Goal: Transaction & Acquisition: Purchase product/service

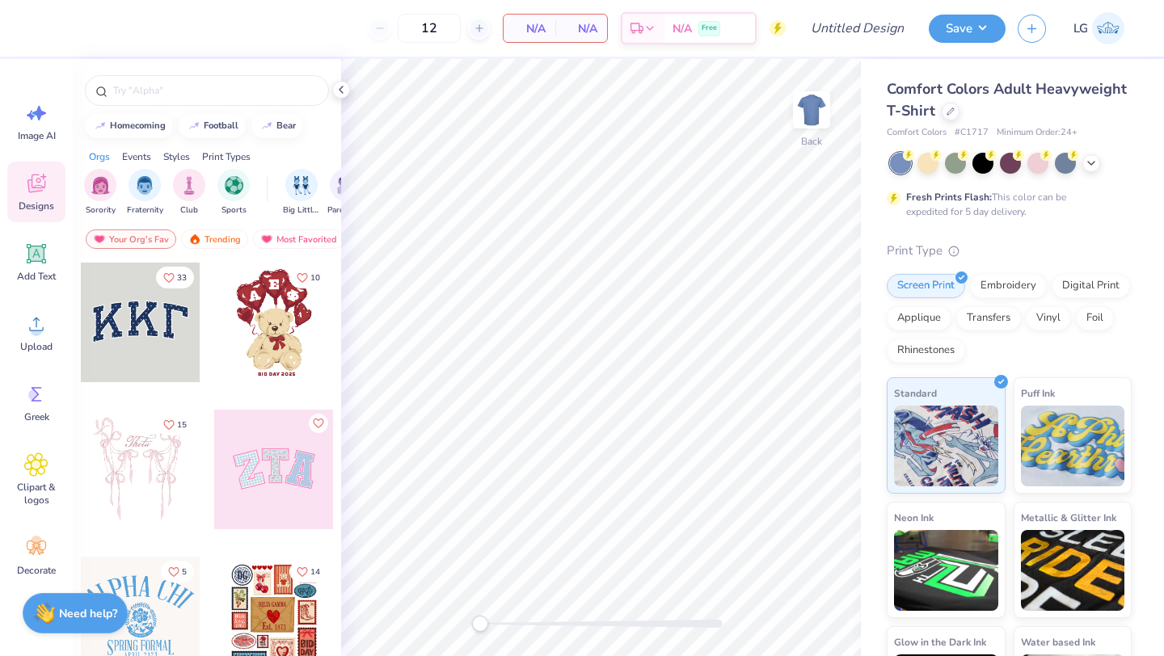
click at [1080, 159] on div at bounding box center [1011, 163] width 242 height 21
click at [1085, 159] on icon at bounding box center [1091, 161] width 13 height 13
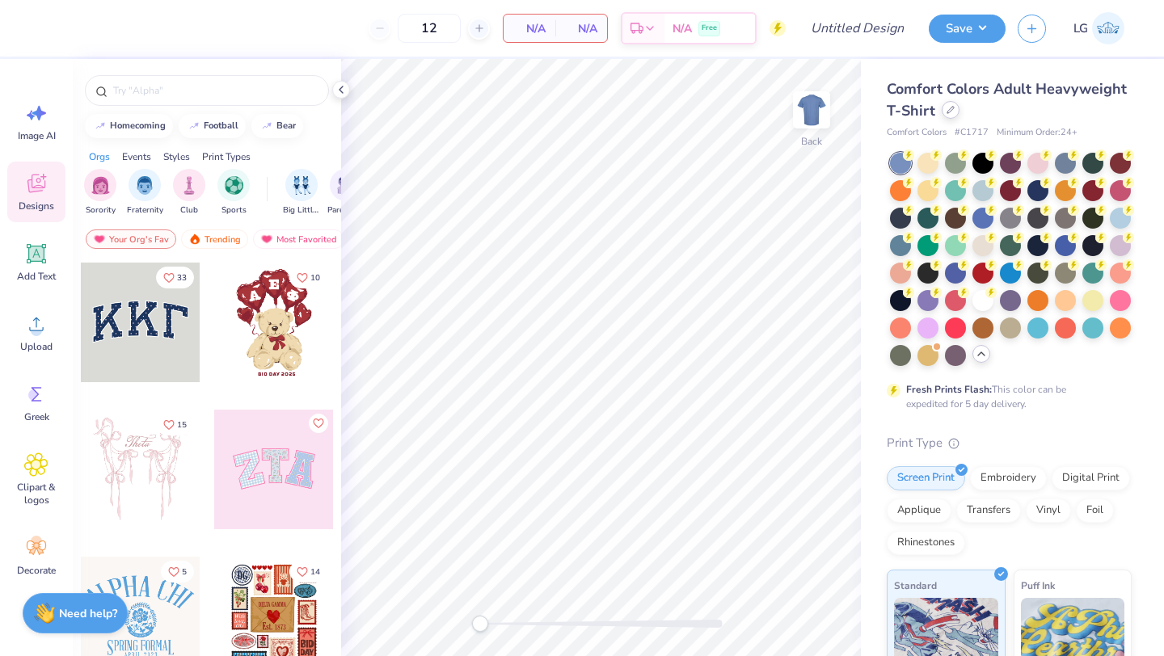
click at [943, 108] on div at bounding box center [950, 110] width 18 height 18
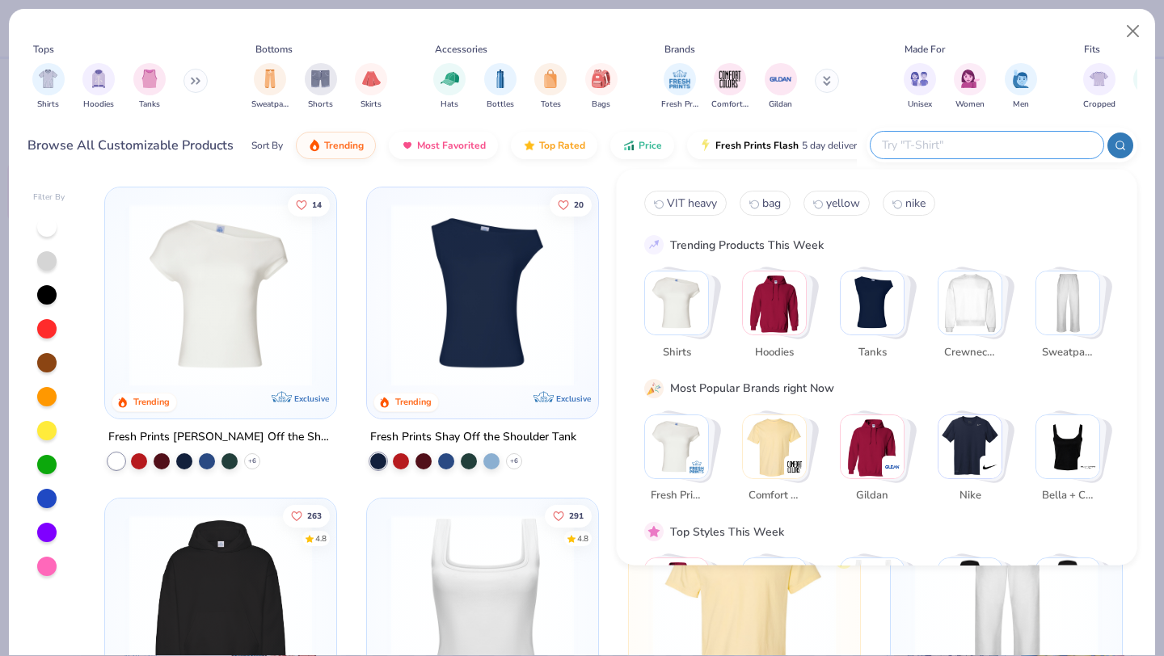
click at [1004, 140] on input "text" at bounding box center [986, 145] width 212 height 19
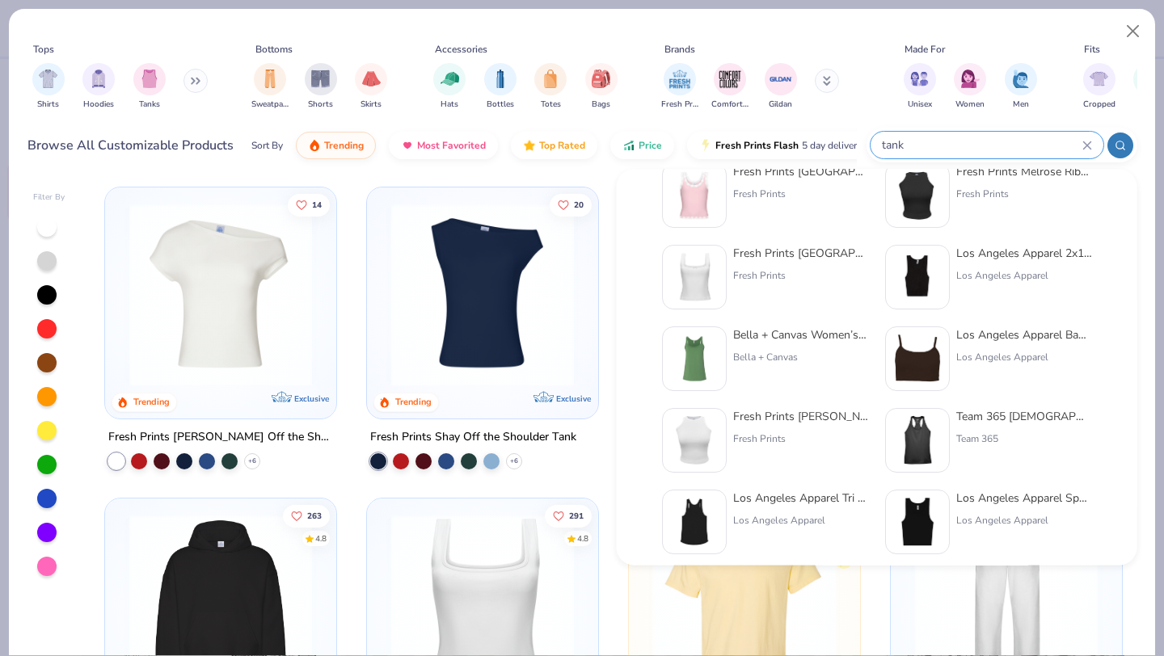
scroll to position [284, 0]
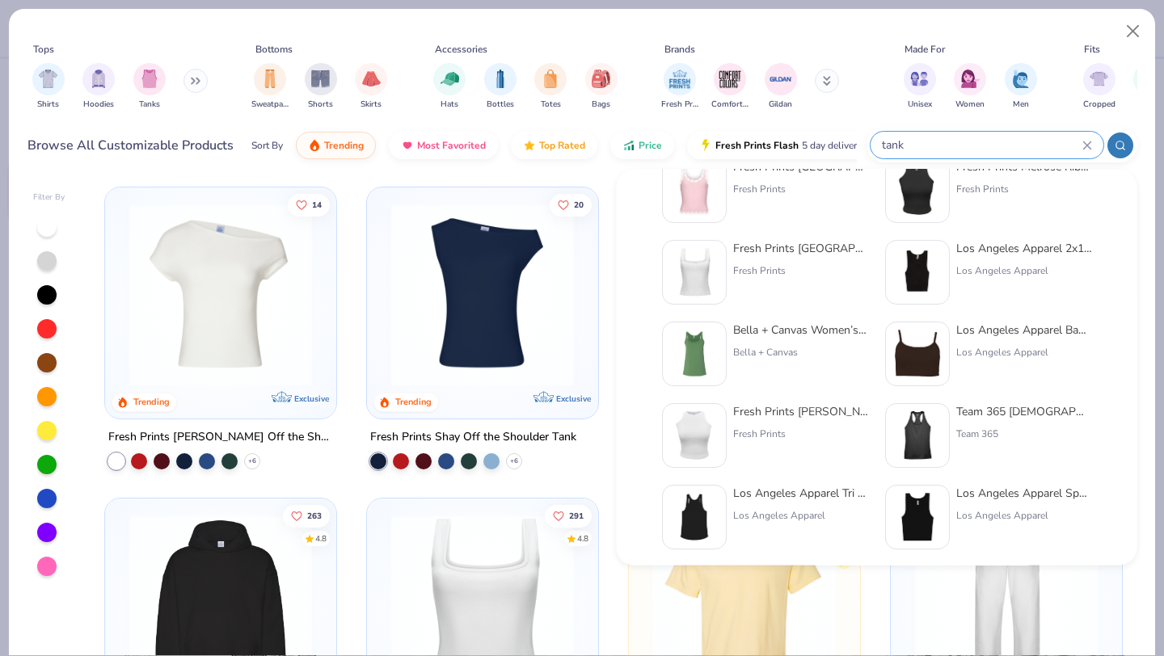
type input "tank"
click at [1013, 424] on div "Team 365 [DEMOGRAPHIC_DATA]' Zone Performance Racerback Tank Team 365" at bounding box center [1024, 436] width 136 height 65
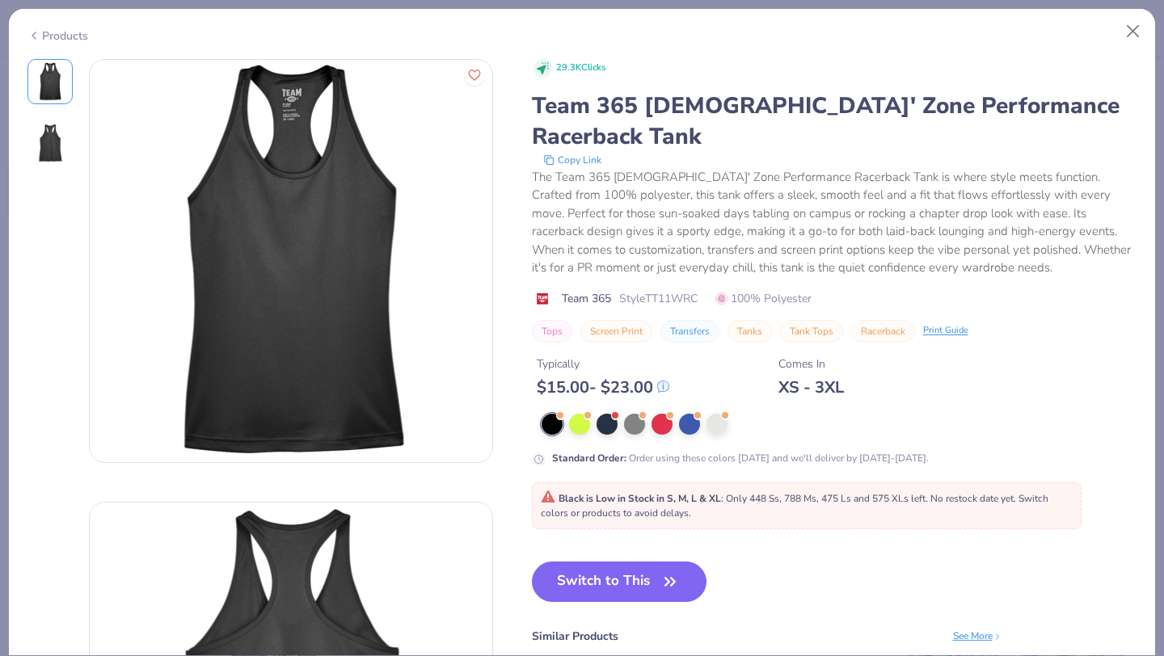
click at [69, 41] on div "Products" at bounding box center [57, 35] width 61 height 17
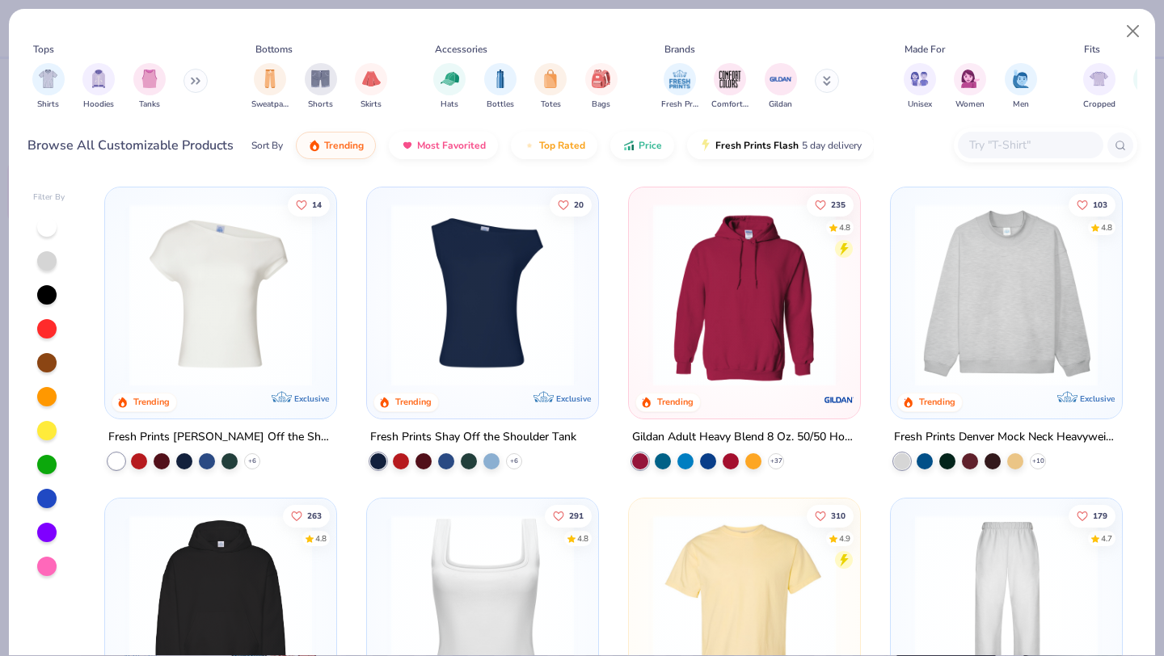
click at [813, 78] on div "Fresh Prints Comfort Colors Gildan" at bounding box center [761, 87] width 204 height 60
click at [819, 78] on button at bounding box center [827, 81] width 24 height 24
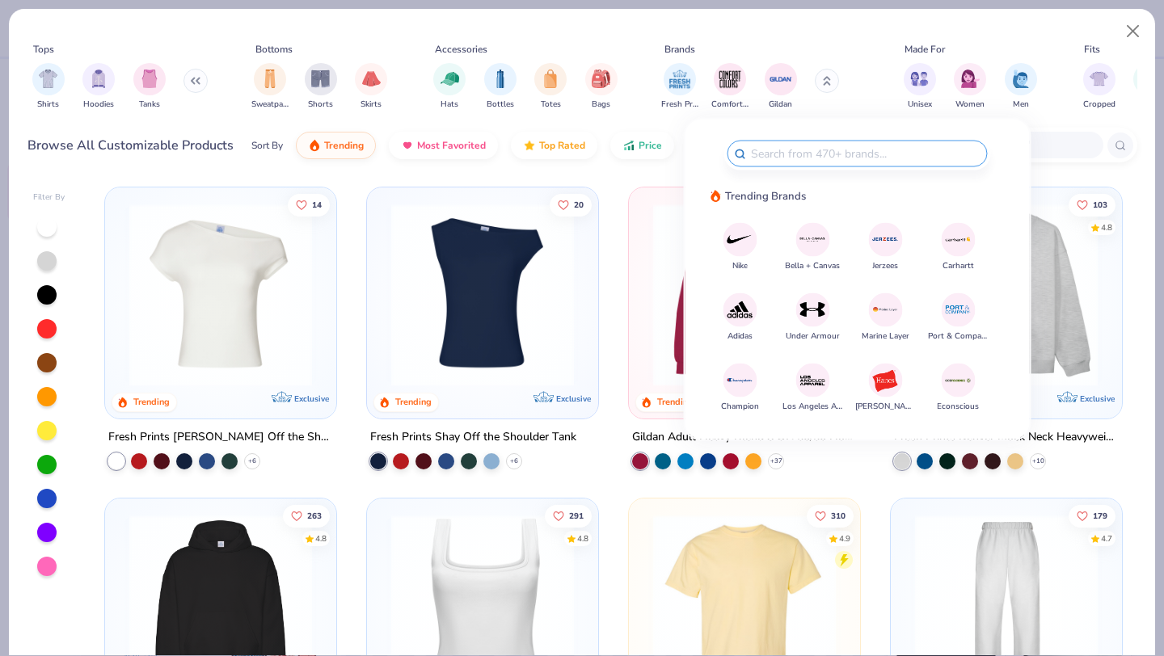
click at [829, 245] on button "Bella + Canvas" at bounding box center [812, 246] width 55 height 49
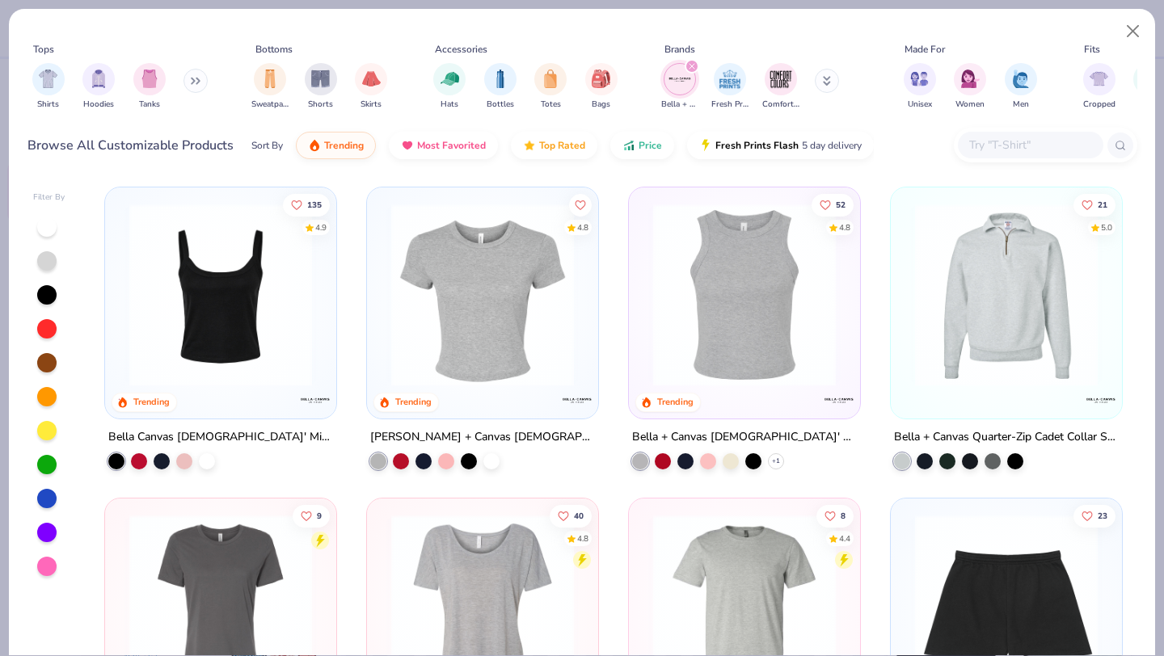
click at [996, 134] on div at bounding box center [1030, 145] width 145 height 27
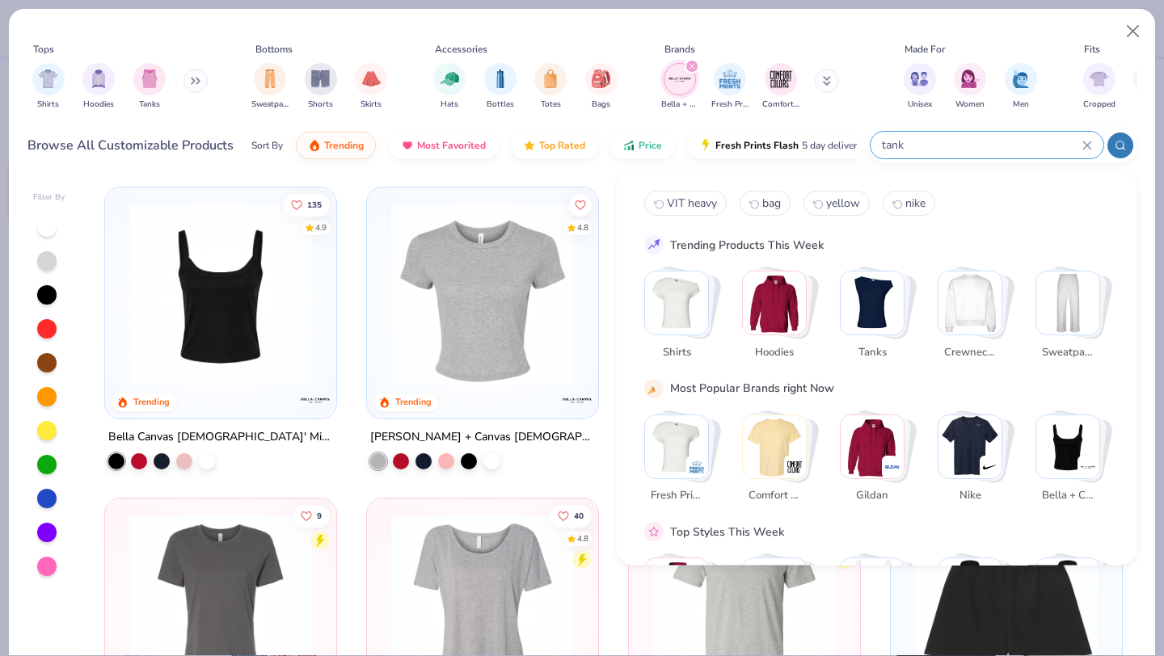
type input "tank"
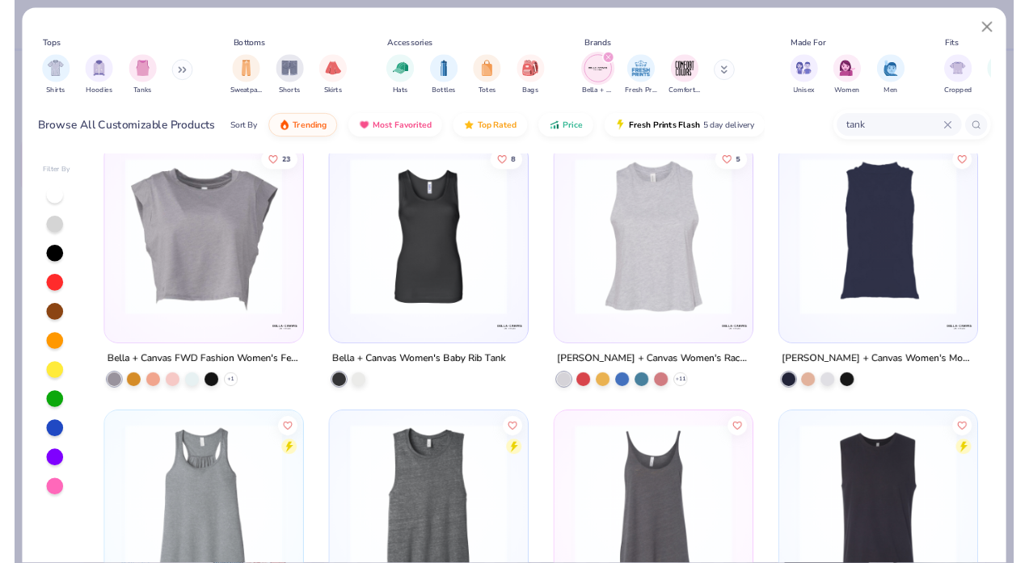
scroll to position [826, 0]
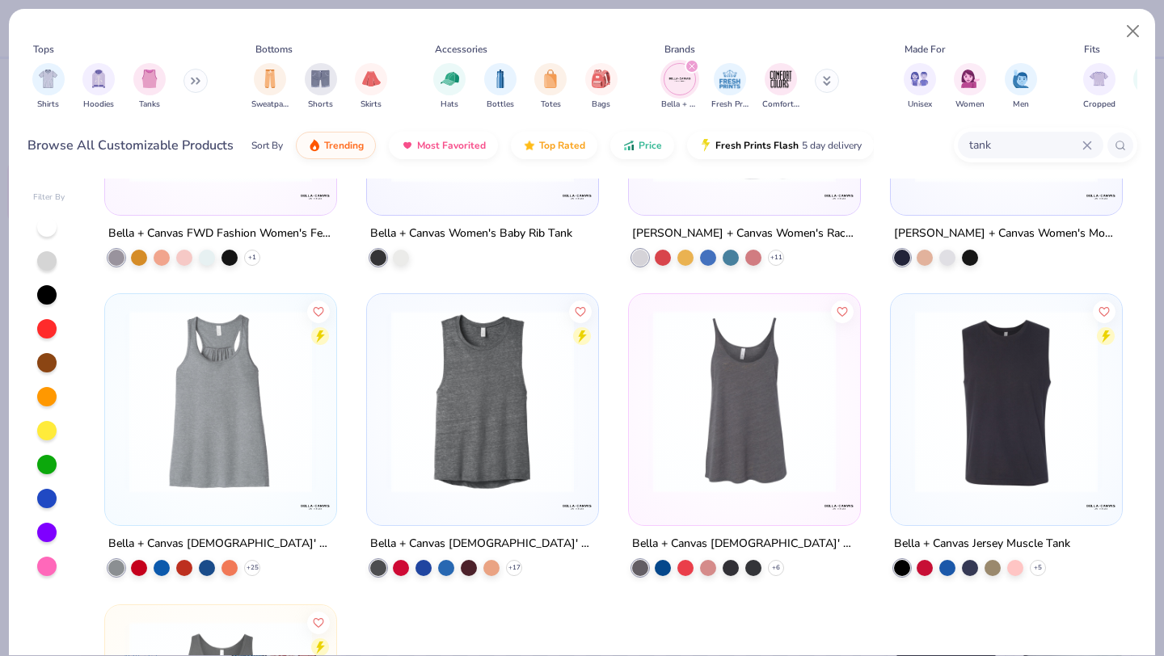
click at [278, 386] on img at bounding box center [220, 401] width 199 height 183
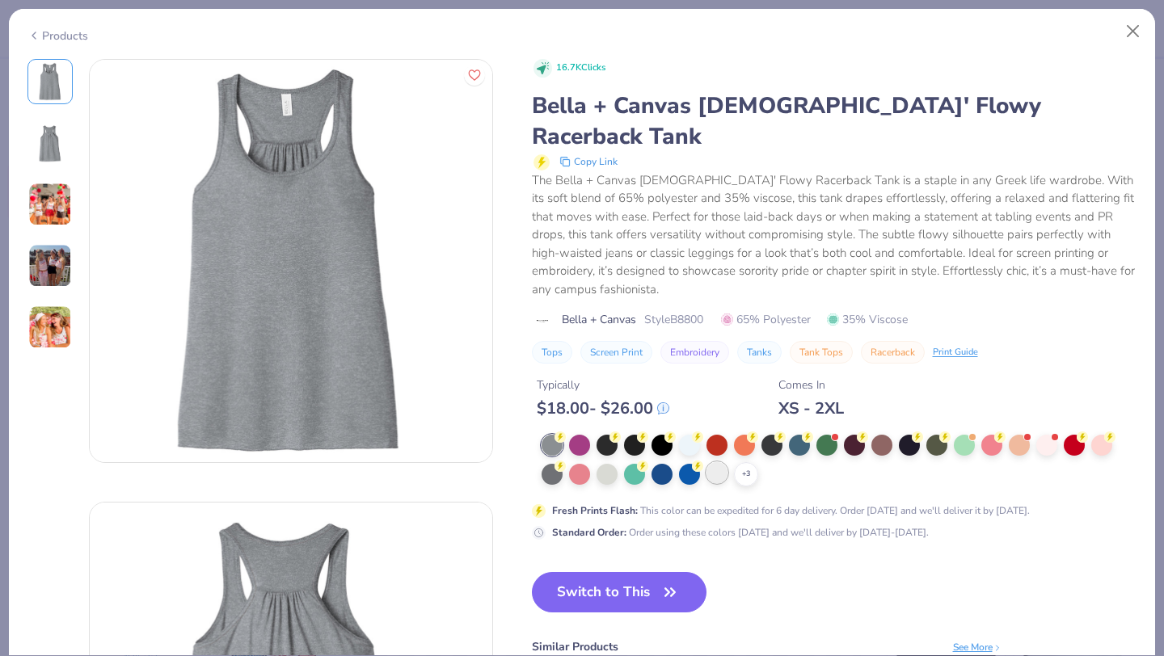
click at [717, 462] on div at bounding box center [716, 472] width 21 height 21
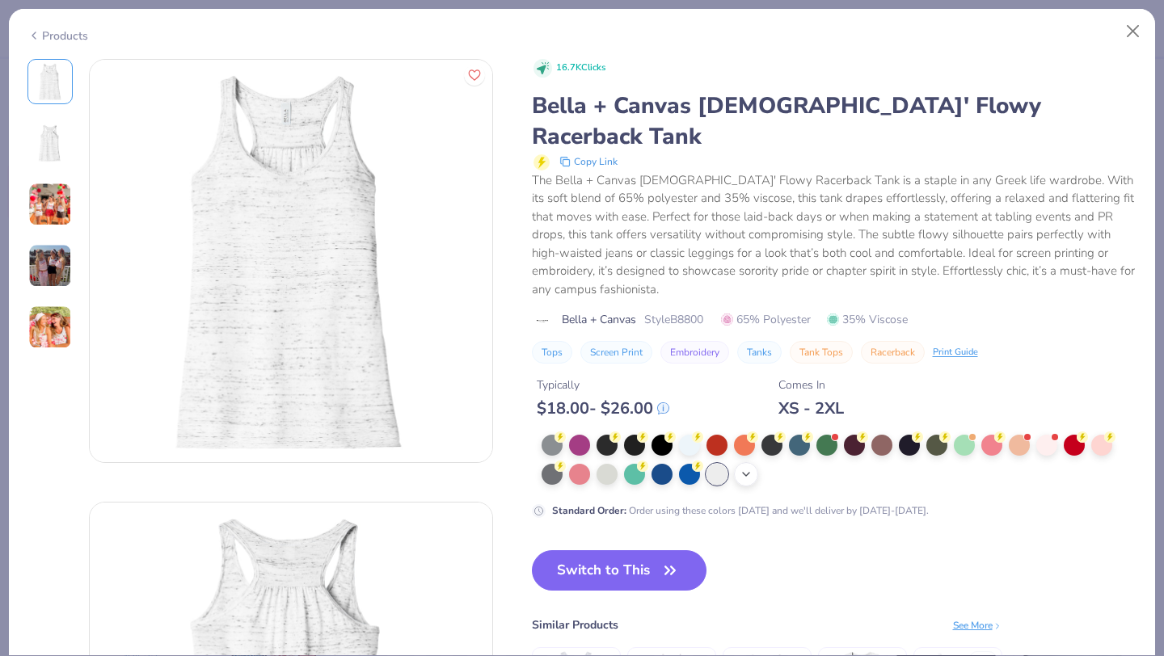
click at [739, 468] on icon at bounding box center [745, 474] width 13 height 13
click at [743, 462] on div at bounding box center [744, 472] width 21 height 21
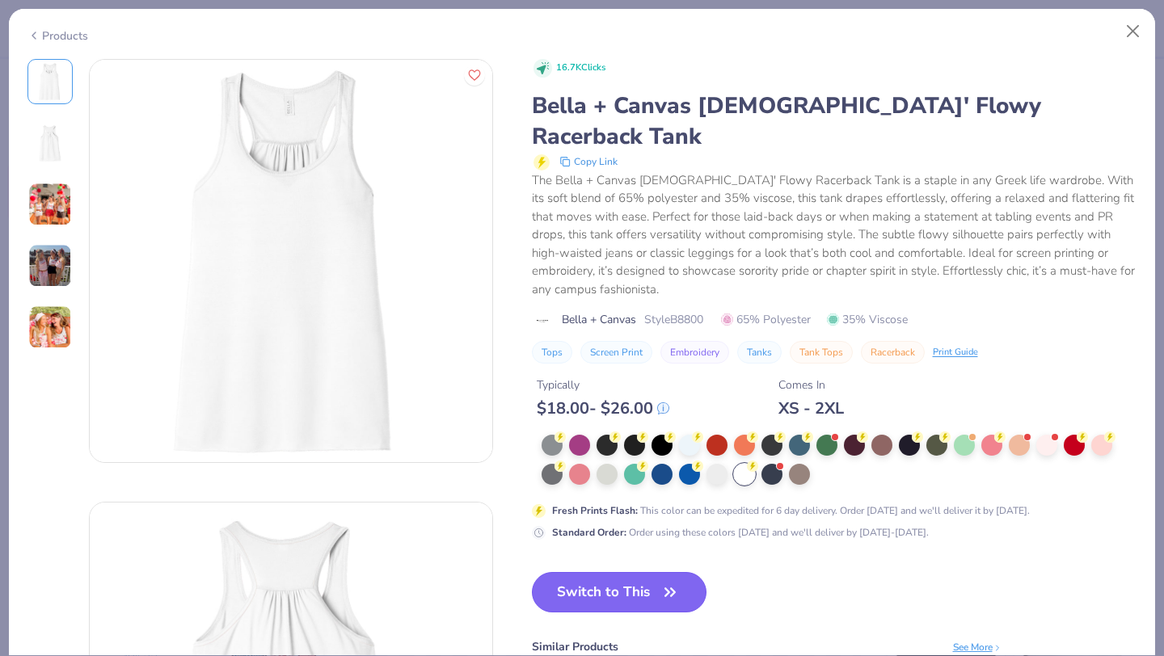
click at [604, 572] on button "Switch to This" at bounding box center [619, 592] width 175 height 40
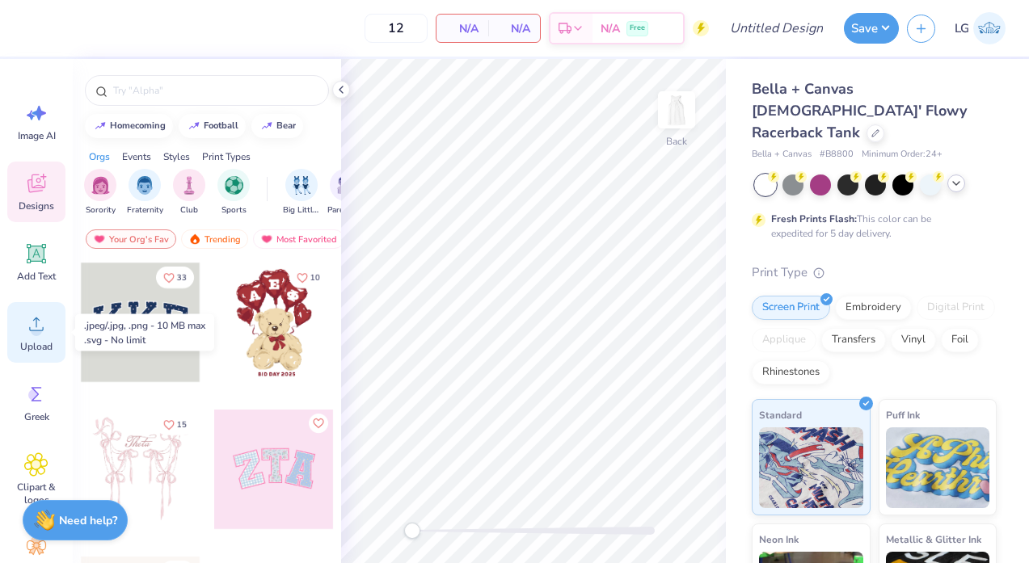
click at [40, 322] on icon at bounding box center [36, 324] width 24 height 24
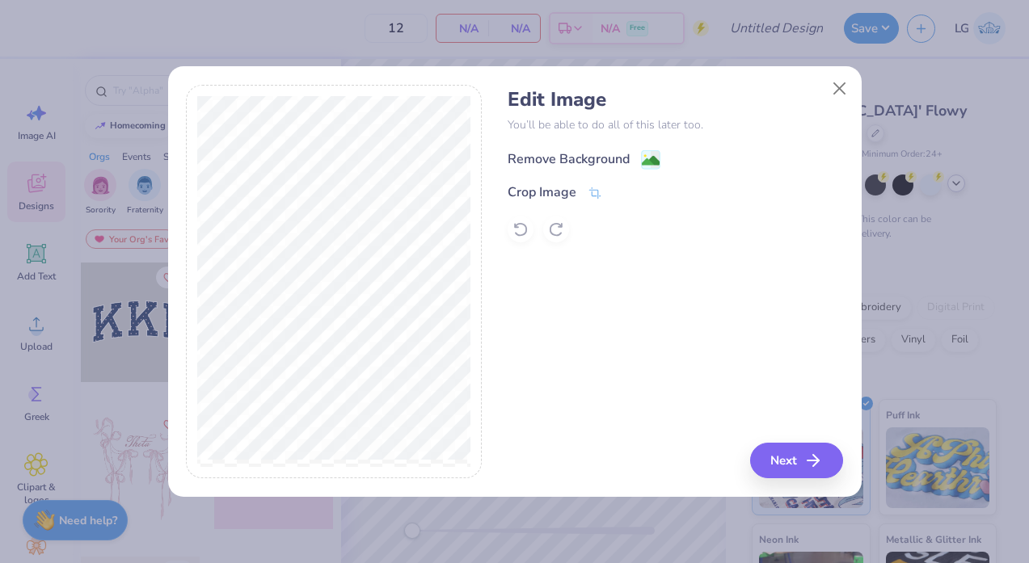
click at [658, 161] on image at bounding box center [651, 161] width 18 height 18
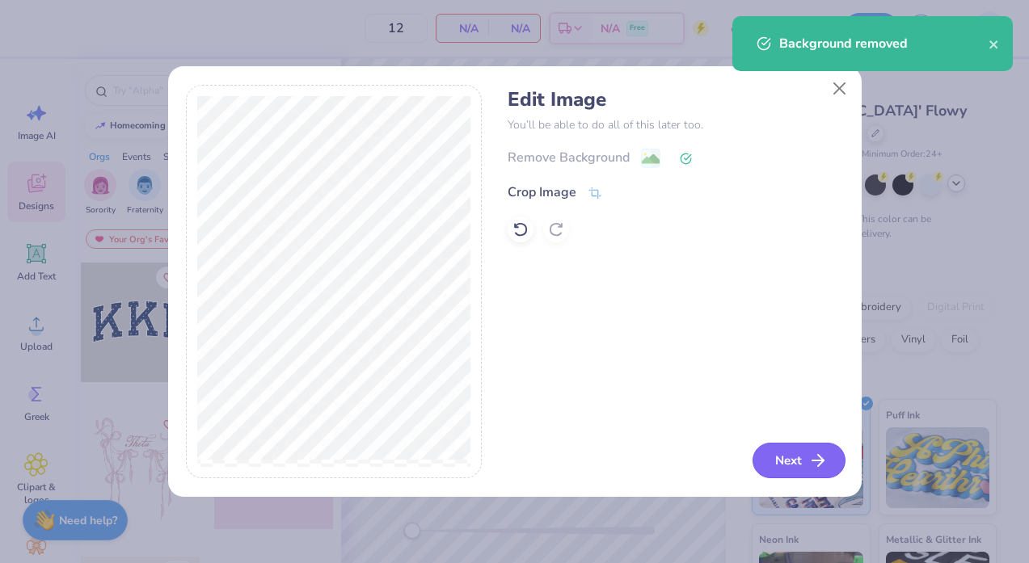
click at [824, 471] on button "Next" at bounding box center [798, 461] width 93 height 36
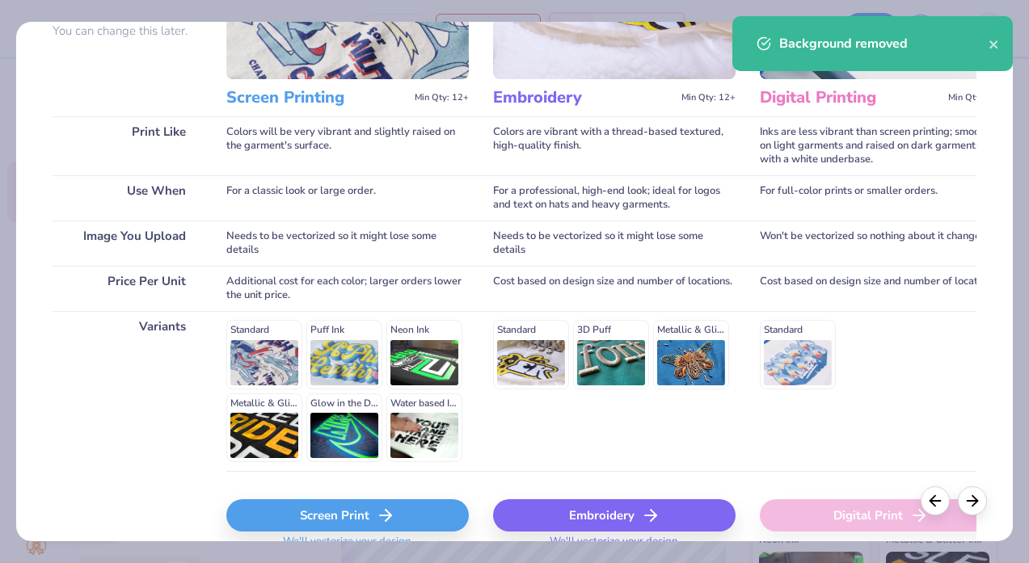
scroll to position [242, 0]
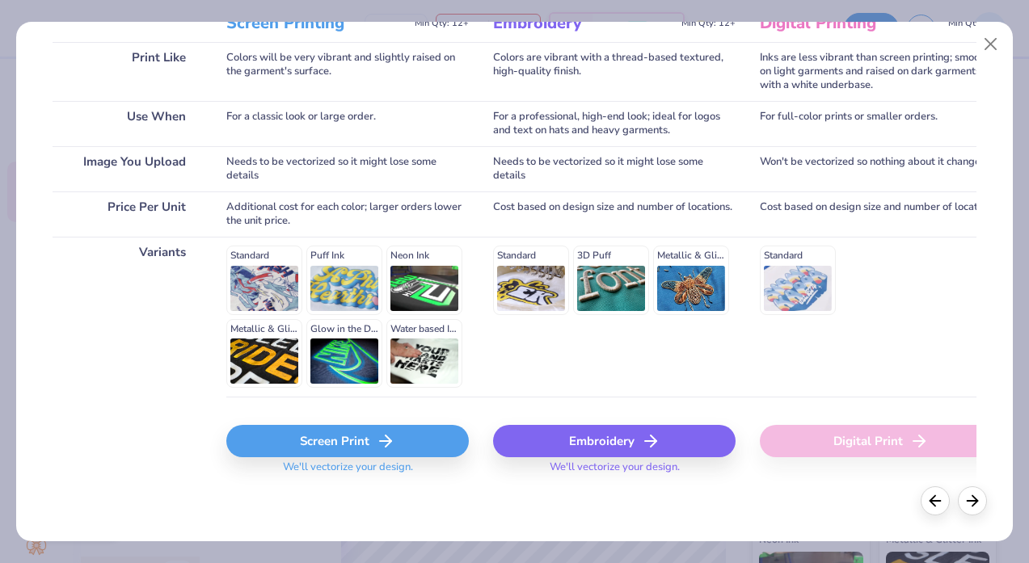
click at [368, 437] on div "Screen Print" at bounding box center [347, 441] width 242 height 32
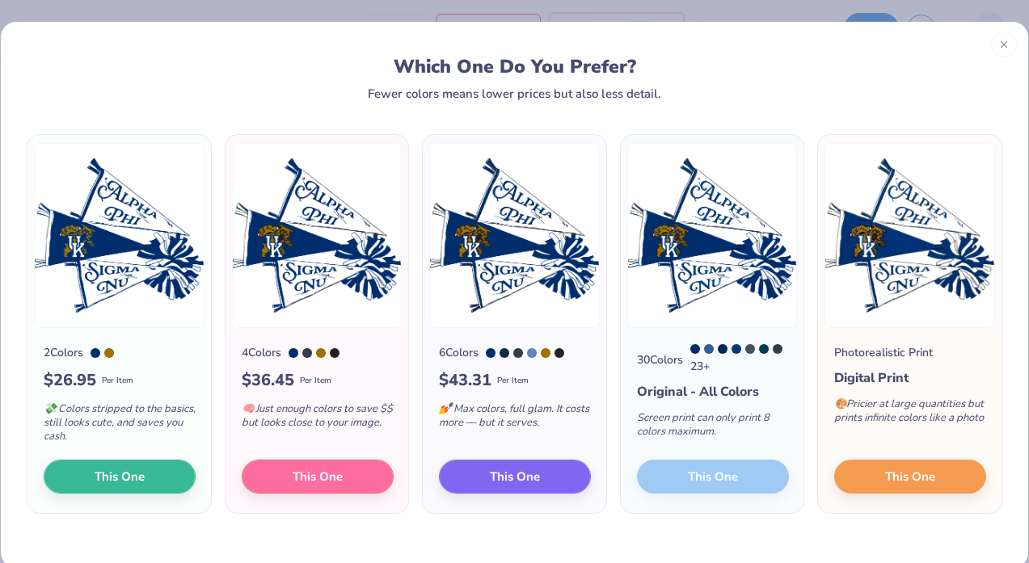
click at [728, 479] on div "30 Colors 23 + Original - All Colors Screen print can only print 8 colors maxim…" at bounding box center [712, 420] width 183 height 185
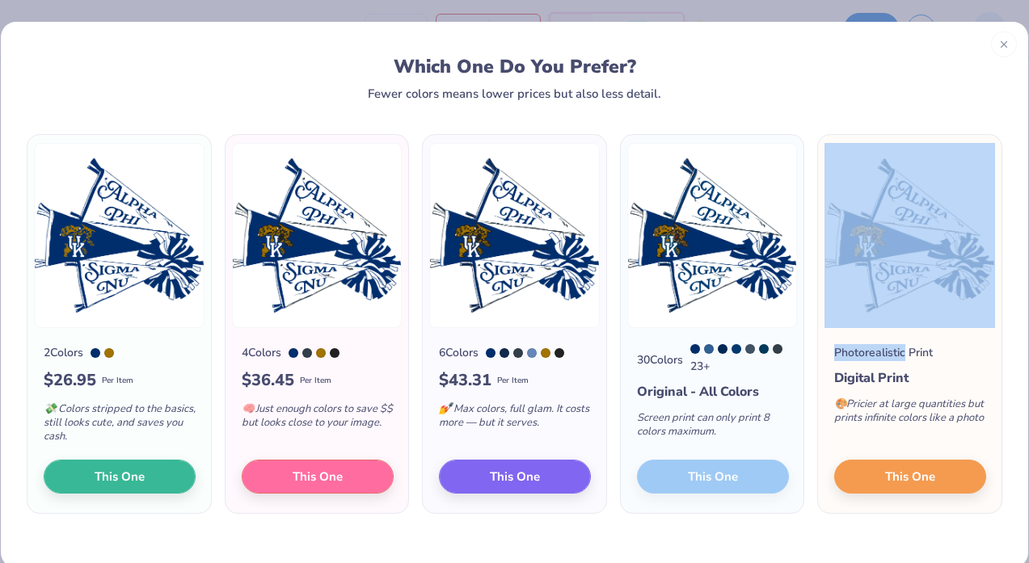
click at [728, 479] on div "30 Colors 23 + Original - All Colors Screen print can only print 8 colors maxim…" at bounding box center [712, 420] width 183 height 185
click at [529, 473] on span "This One" at bounding box center [515, 474] width 50 height 19
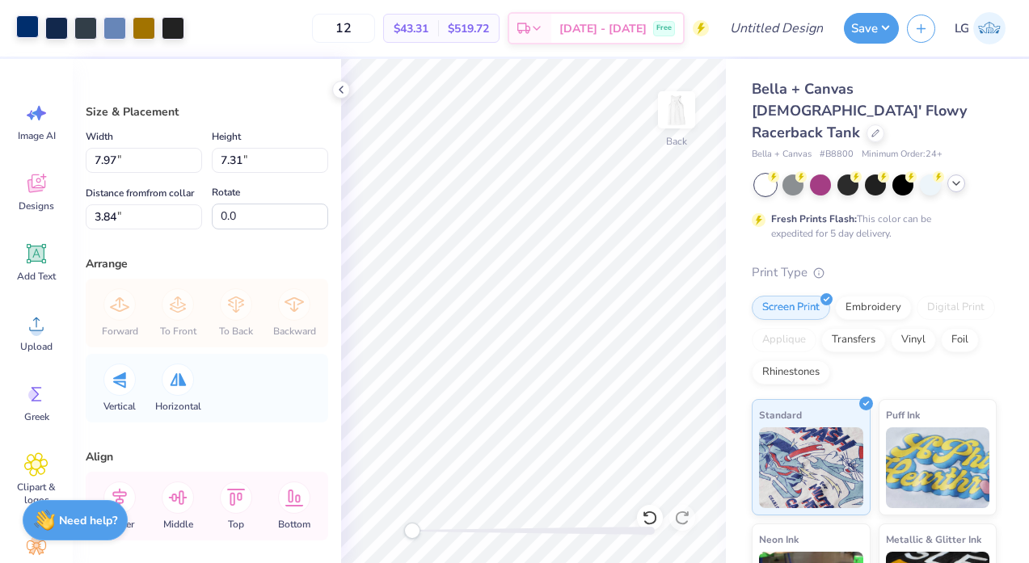
click at [19, 20] on div at bounding box center [27, 26] width 23 height 23
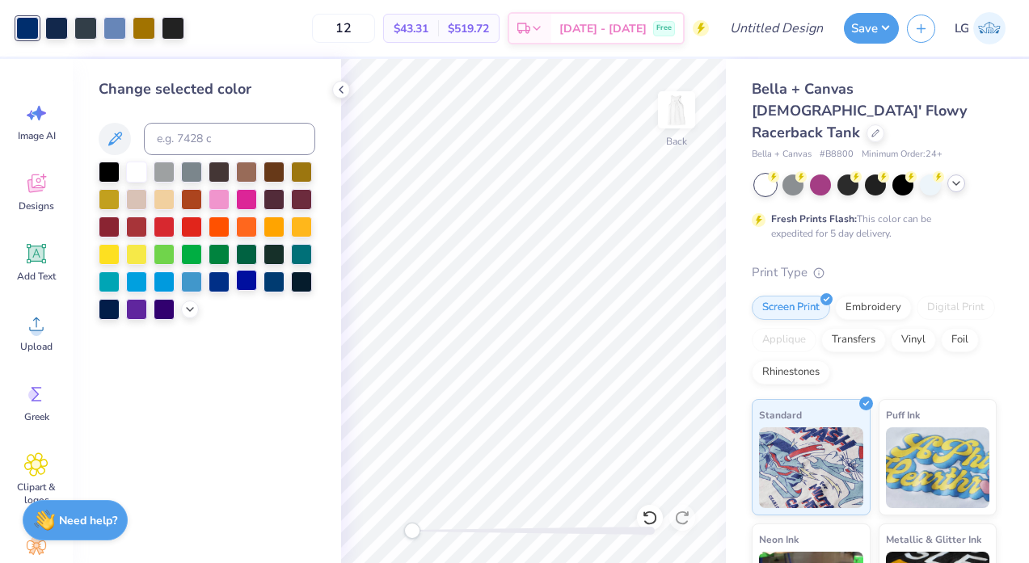
click at [241, 282] on div at bounding box center [246, 280] width 21 height 21
click at [222, 280] on div at bounding box center [218, 280] width 21 height 21
click at [51, 27] on div at bounding box center [56, 26] width 23 height 23
click at [220, 283] on div at bounding box center [218, 280] width 21 height 21
click at [145, 19] on div at bounding box center [144, 26] width 23 height 23
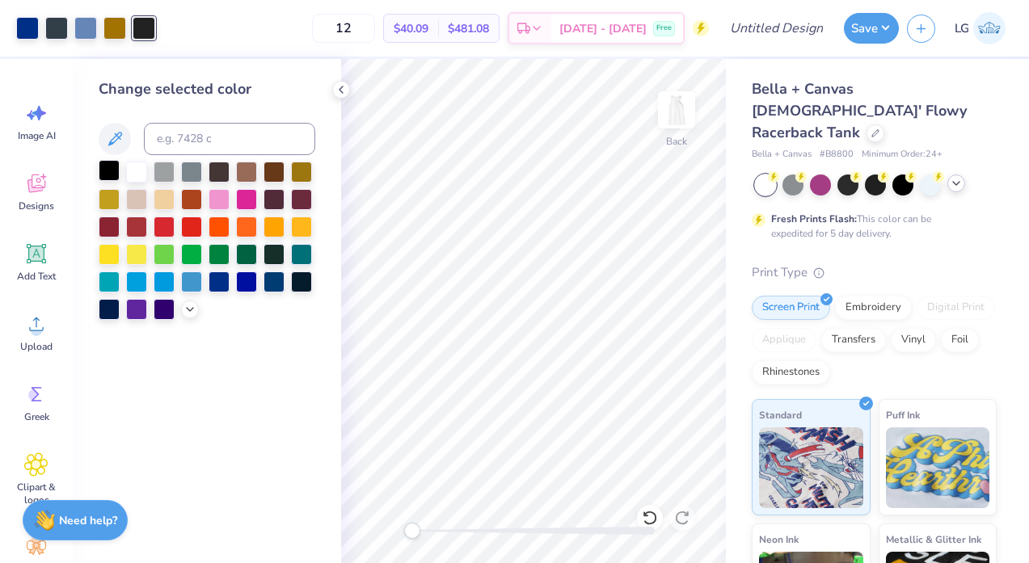
click at [108, 169] on div at bounding box center [109, 170] width 21 height 21
click at [91, 19] on div at bounding box center [85, 26] width 23 height 23
click at [224, 281] on div at bounding box center [218, 280] width 21 height 21
click at [91, 32] on div at bounding box center [85, 26] width 23 height 23
click at [300, 222] on div at bounding box center [301, 225] width 21 height 21
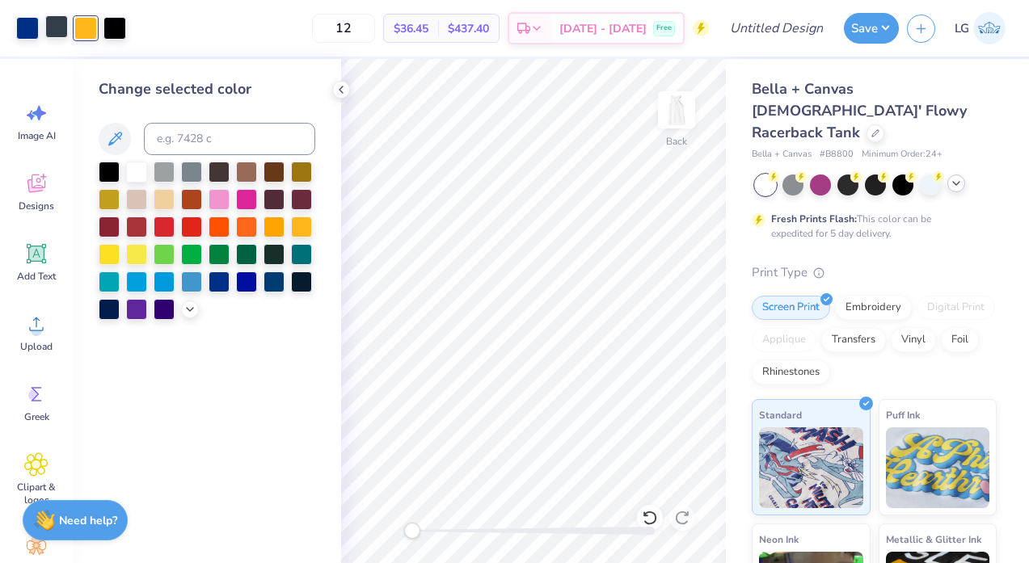
click at [60, 29] on div at bounding box center [56, 26] width 23 height 23
click at [166, 221] on div at bounding box center [164, 225] width 21 height 21
click at [103, 171] on div at bounding box center [109, 170] width 21 height 21
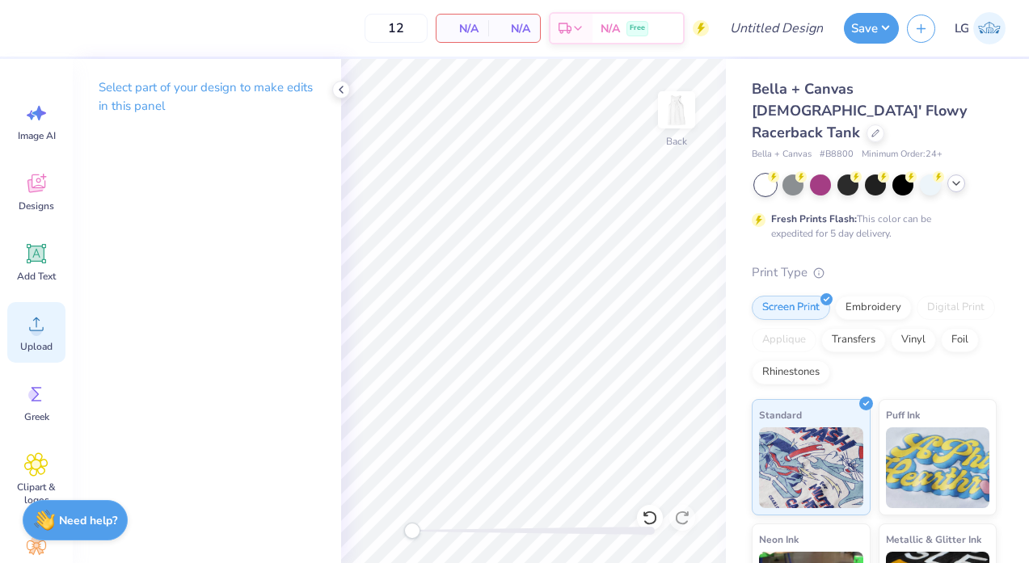
click at [27, 337] on div "Upload" at bounding box center [36, 332] width 58 height 61
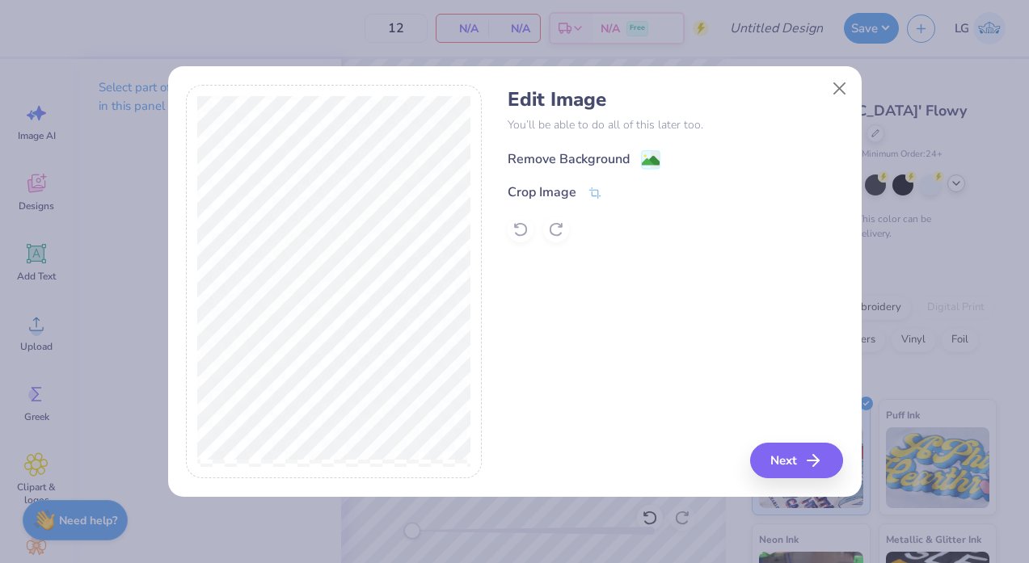
click at [624, 150] on div "Remove Background" at bounding box center [569, 159] width 122 height 19
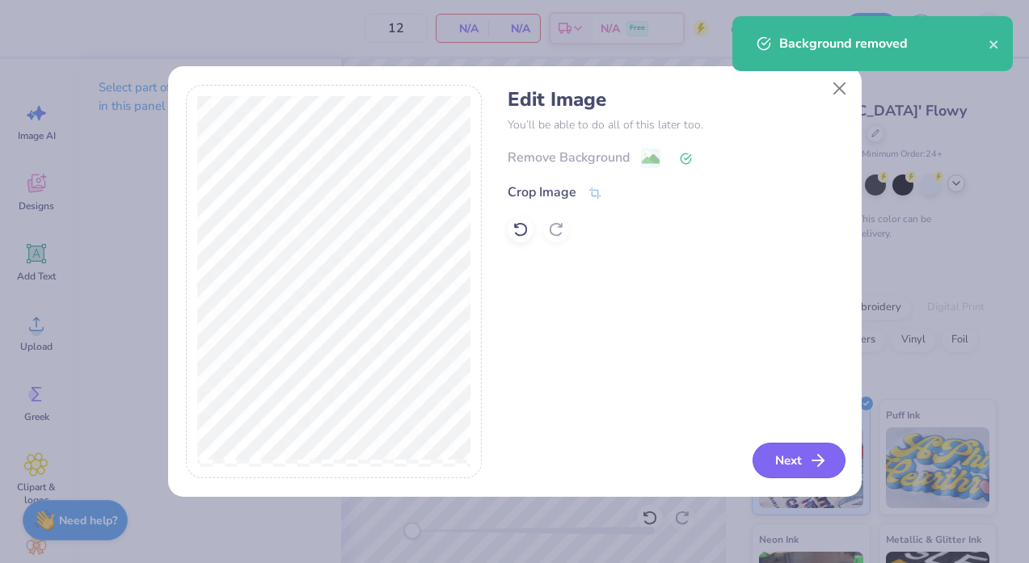
click at [799, 464] on button "Next" at bounding box center [798, 461] width 93 height 36
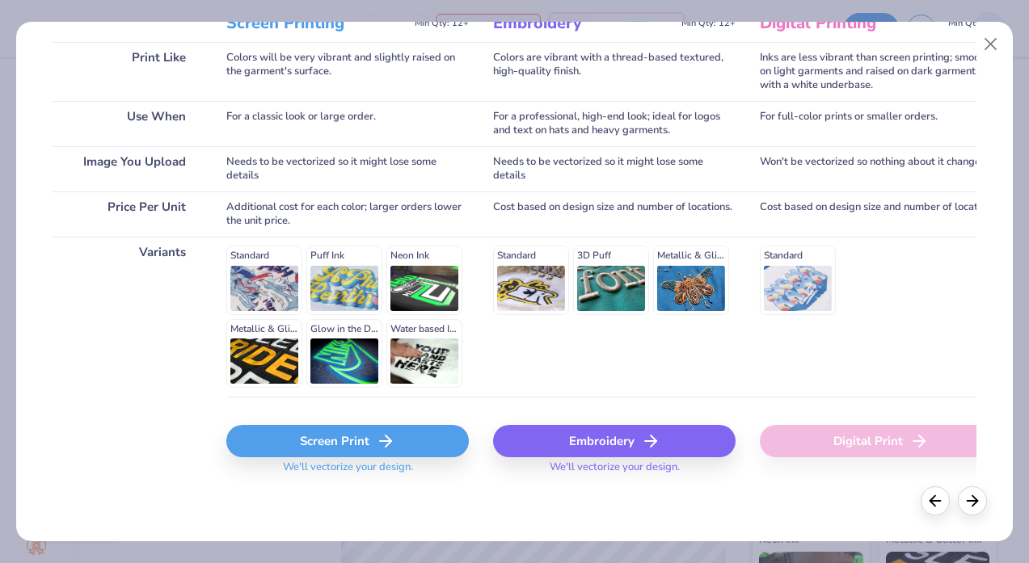
click at [385, 444] on icon at bounding box center [385, 441] width 19 height 19
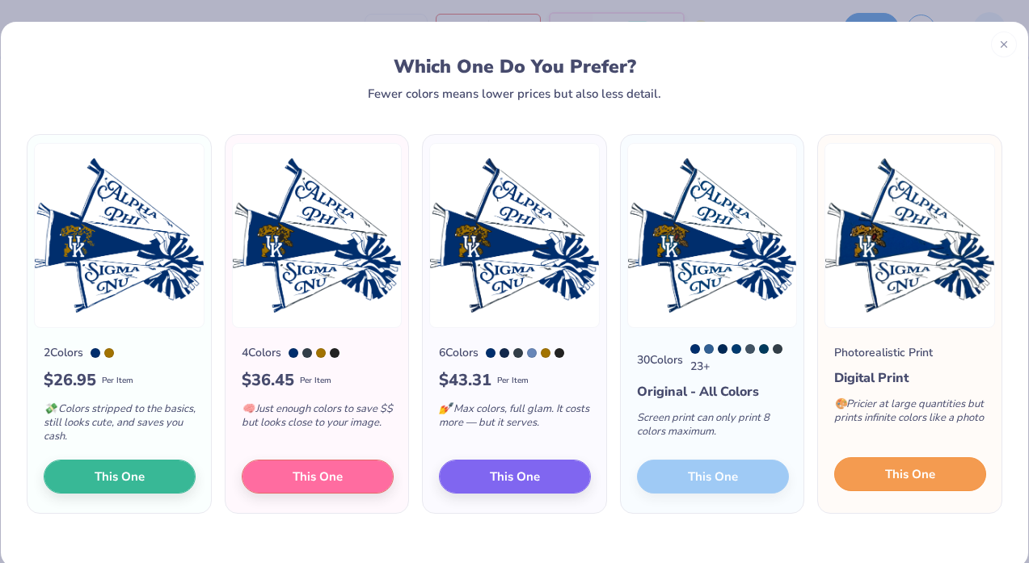
click at [878, 473] on button "This One" at bounding box center [910, 474] width 152 height 34
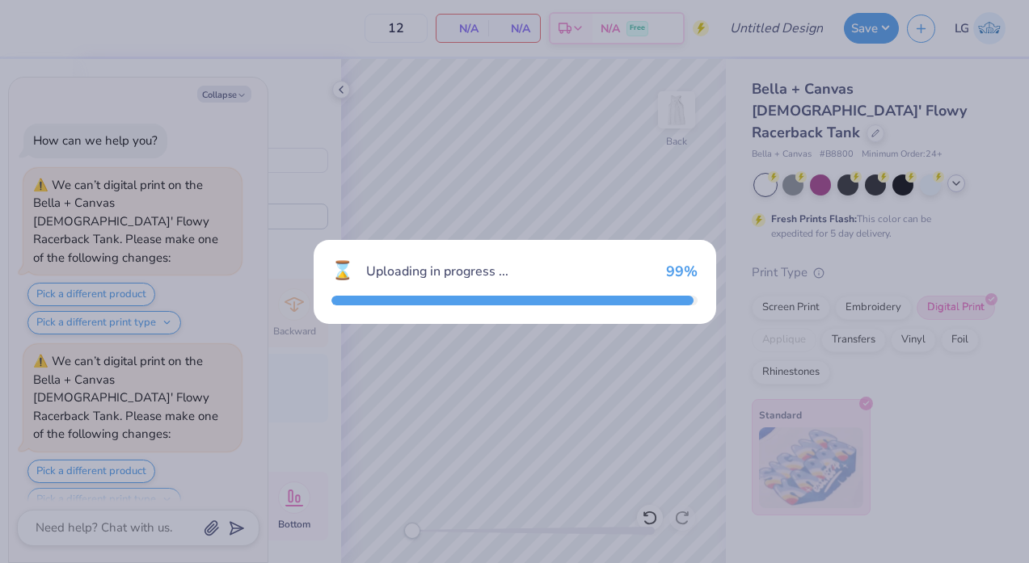
scroll to position [144, 0]
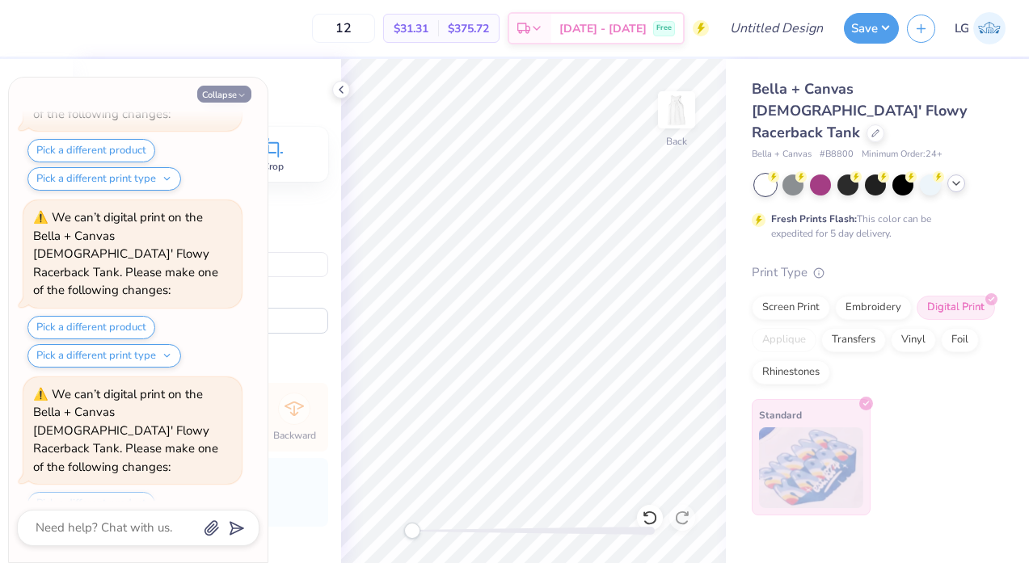
click at [238, 86] on button "Collapse" at bounding box center [224, 94] width 54 height 17
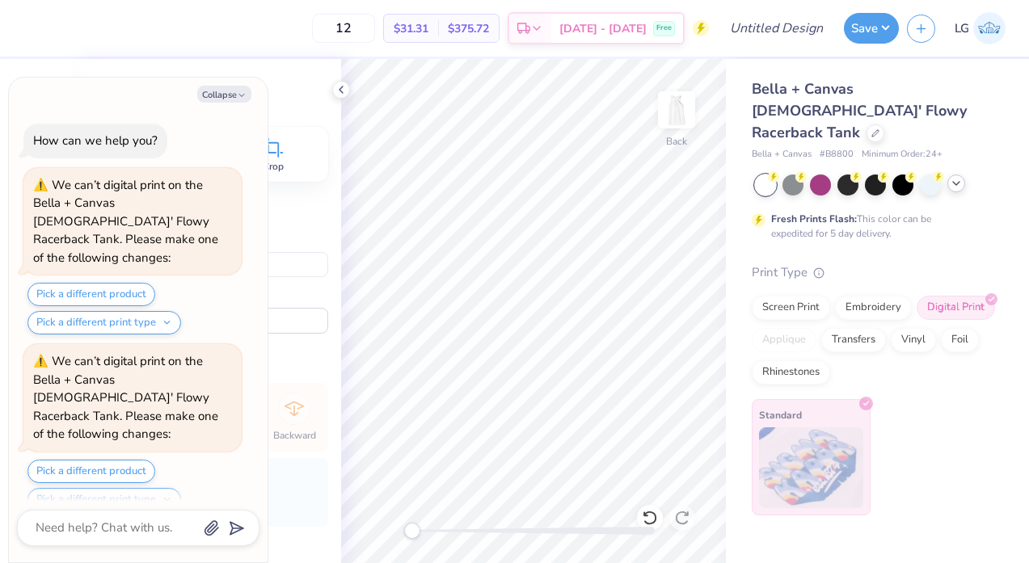
scroll to position [302, 0]
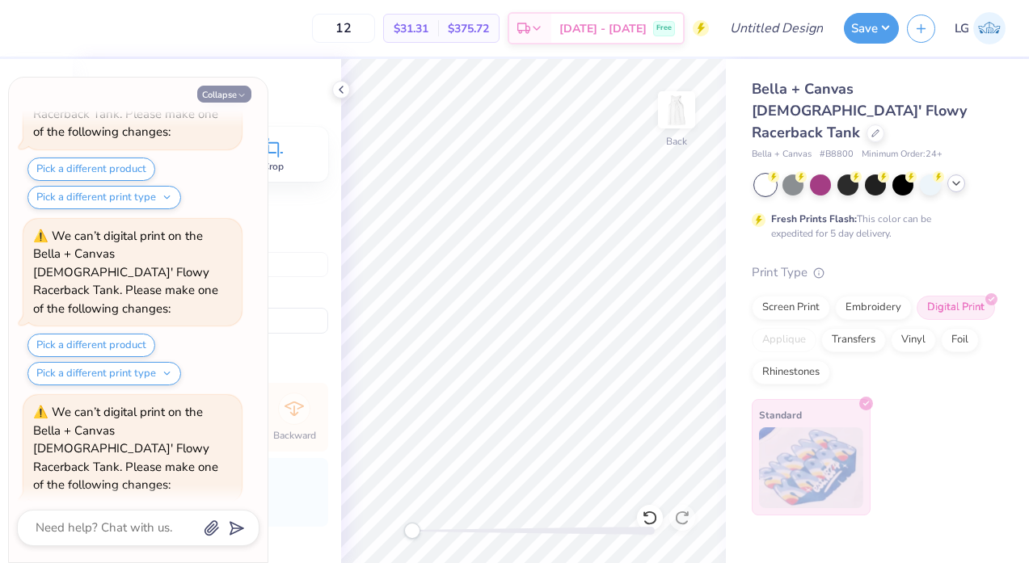
click at [228, 91] on button "Collapse" at bounding box center [224, 94] width 54 height 17
type textarea "x"
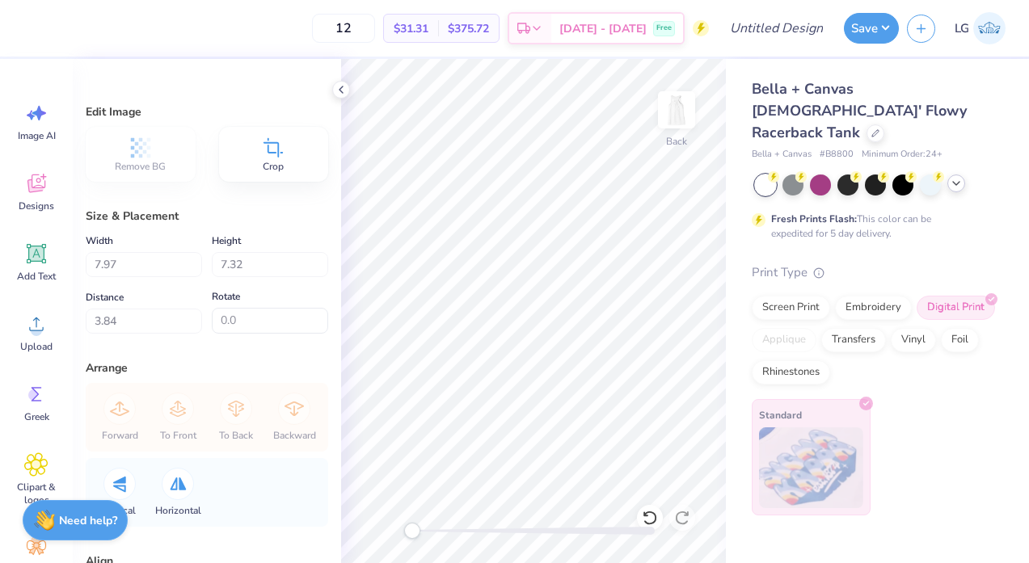
type input "0.72"
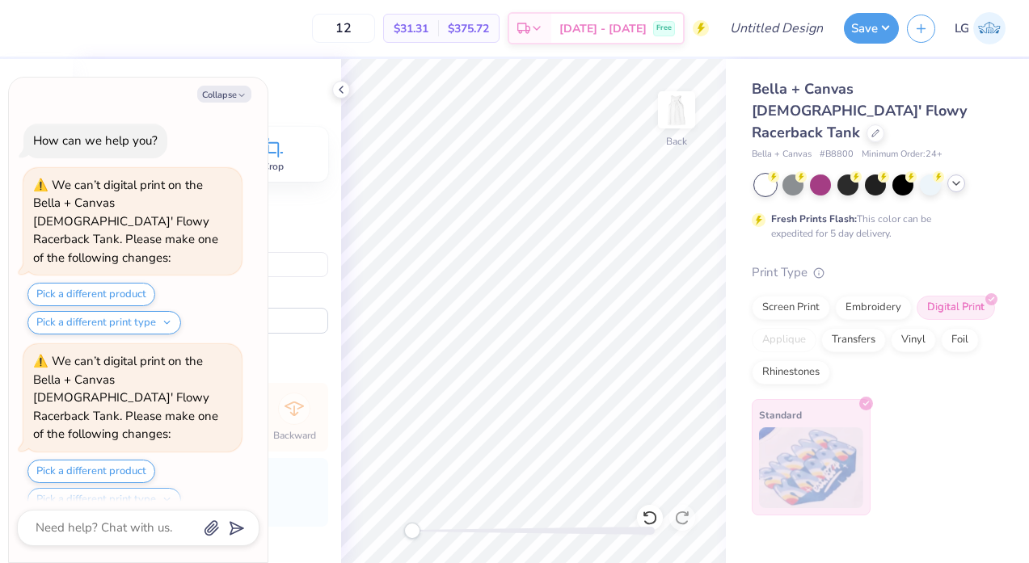
scroll to position [461, 0]
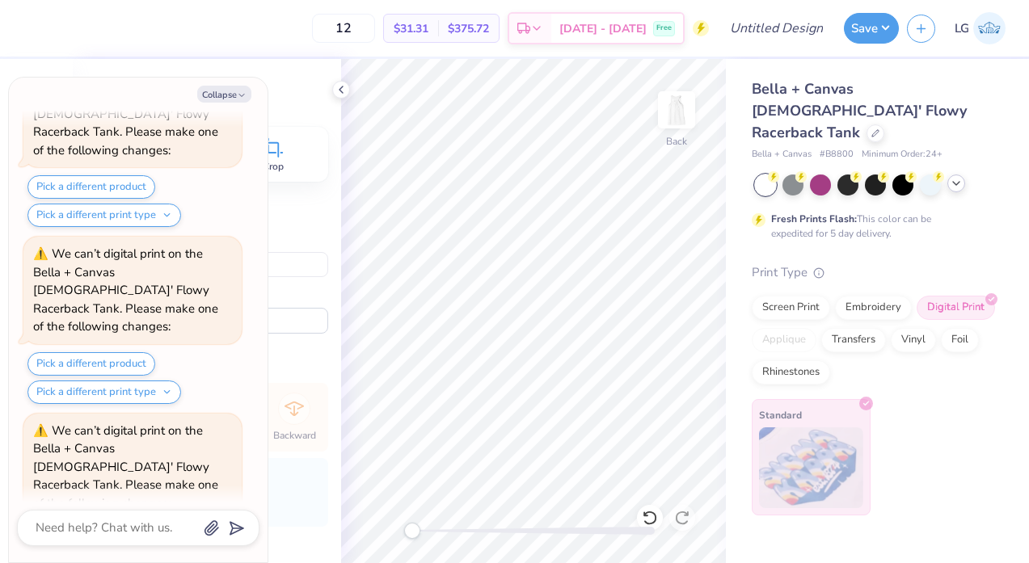
click at [112, 557] on button "Pick a different print type" at bounding box center [104, 568] width 154 height 23
click at [127, 493] on button "supacolor transfers" at bounding box center [110, 506] width 153 height 27
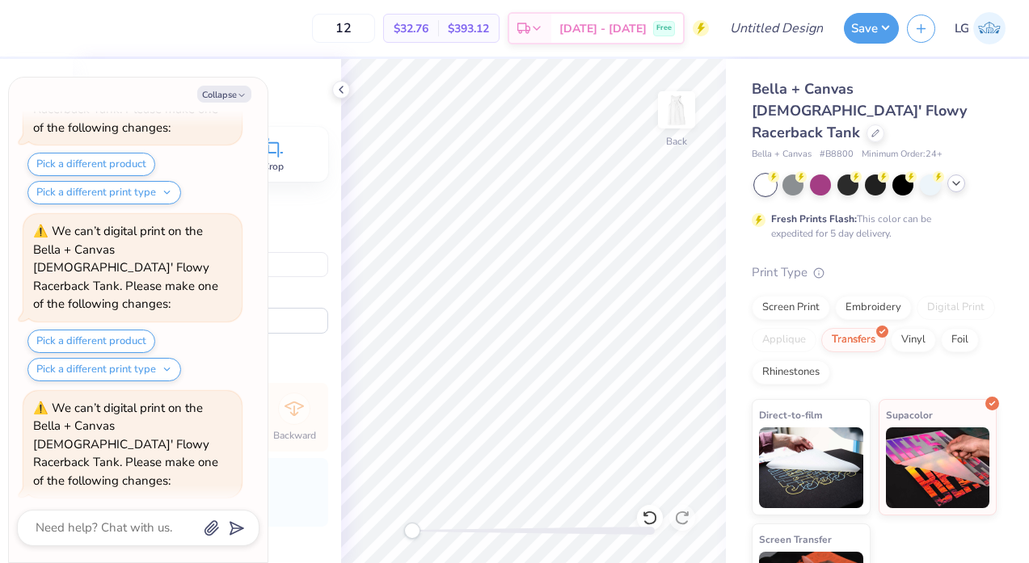
click at [161, 534] on div "Pick a different print type direct-to-film transfers supacolor transfers screen…" at bounding box center [104, 557] width 154 height 46
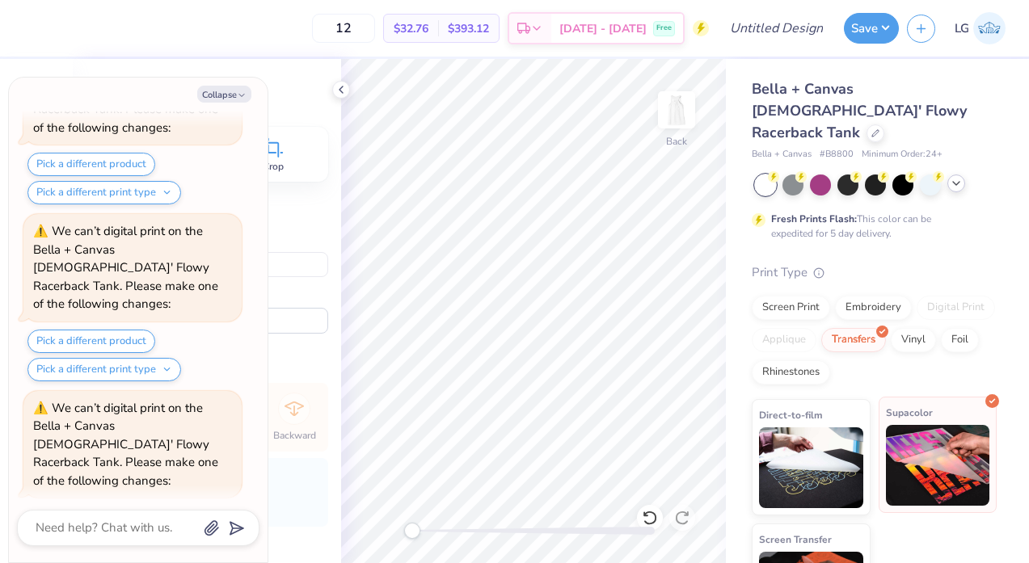
click at [941, 444] on img at bounding box center [938, 465] width 104 height 81
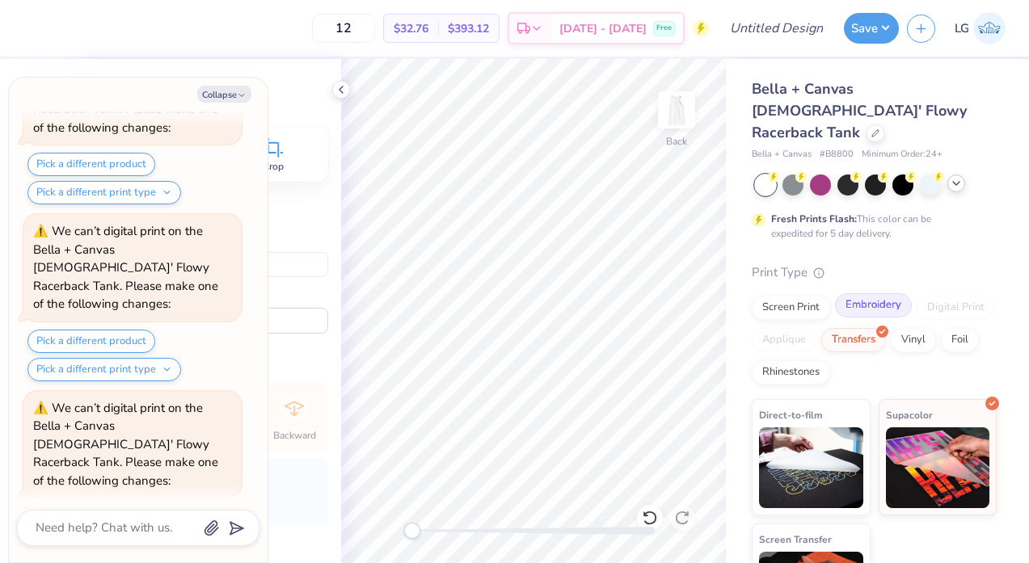
click at [850, 293] on div "Embroidery" at bounding box center [873, 305] width 77 height 24
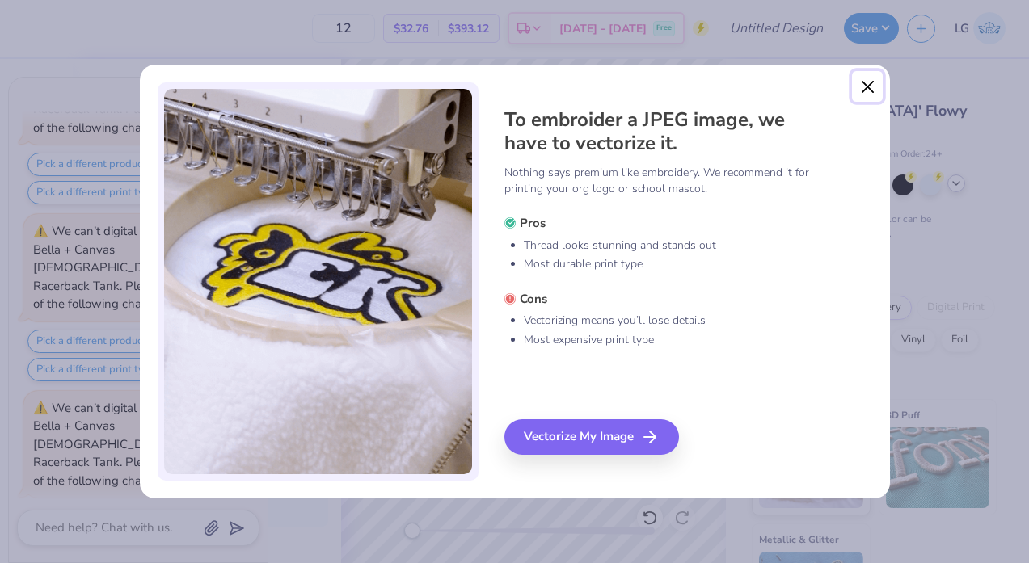
click at [881, 72] on button "Close" at bounding box center [867, 86] width 31 height 31
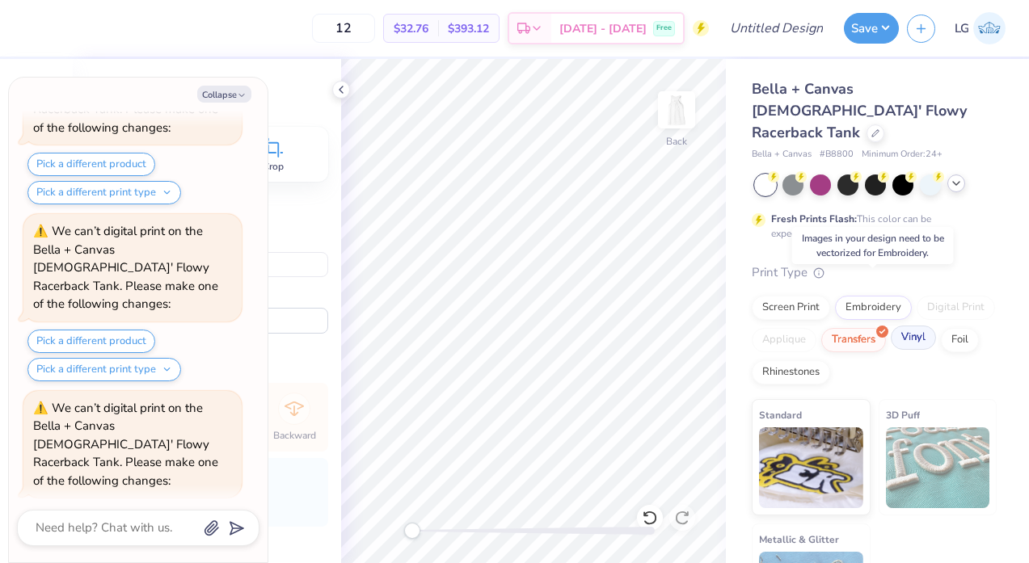
click at [922, 326] on div "Vinyl" at bounding box center [913, 338] width 45 height 24
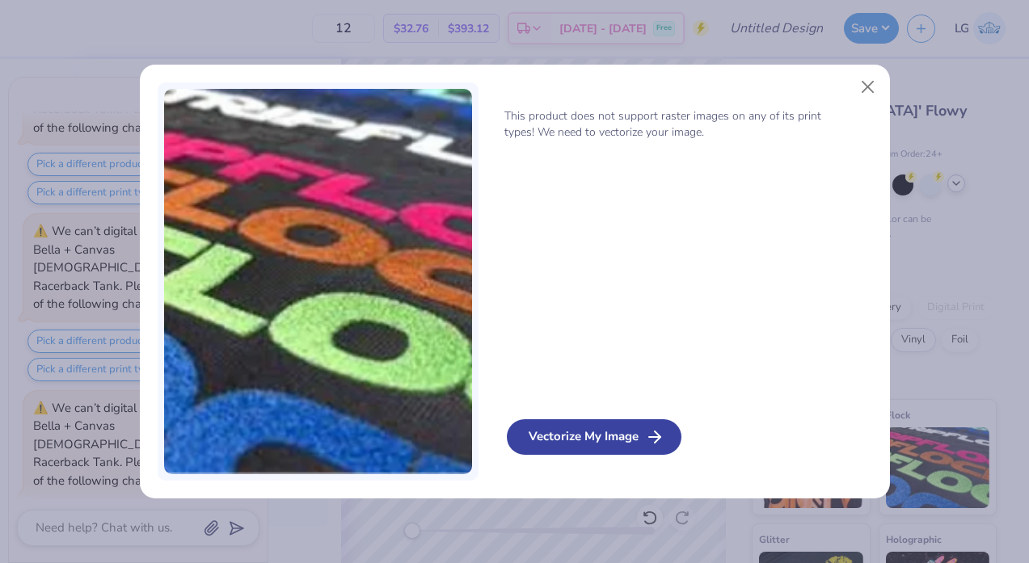
click at [650, 432] on icon at bounding box center [654, 436] width 19 height 19
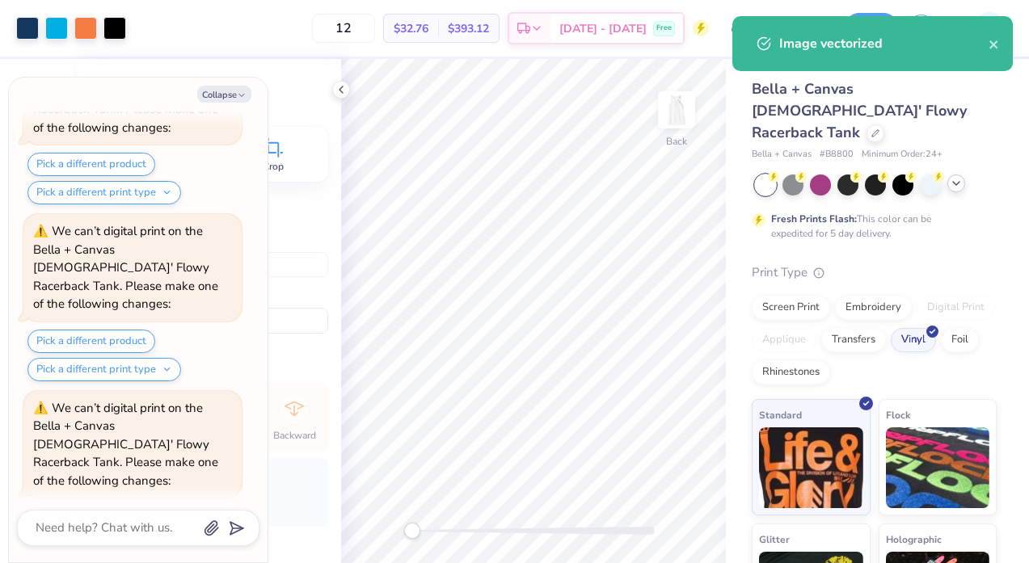
scroll to position [854, 0]
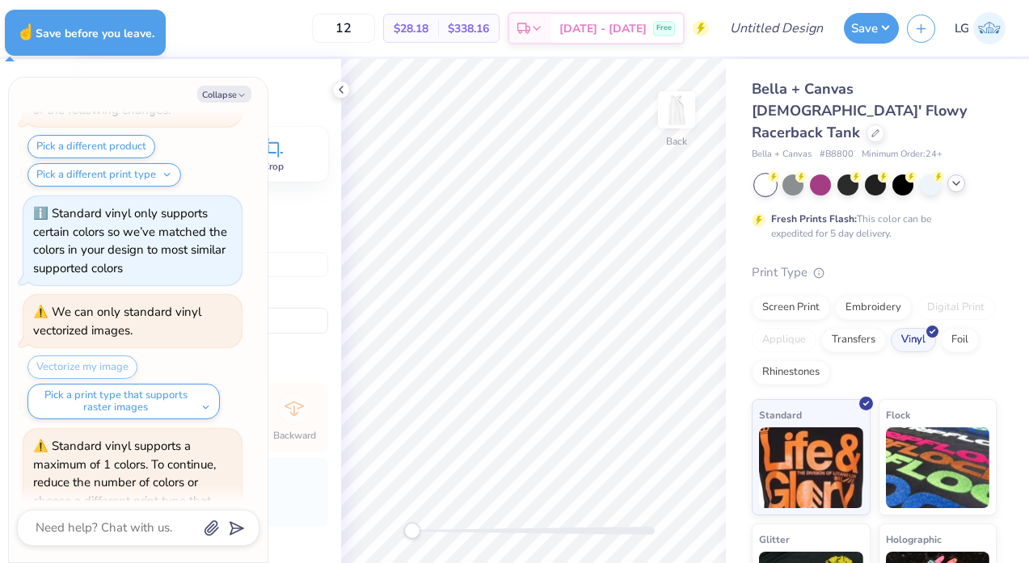
type textarea "x"
